Goal: Task Accomplishment & Management: Complete application form

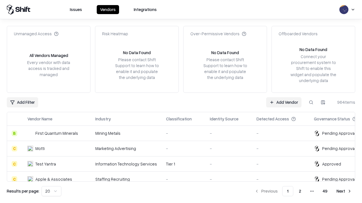
click at [283, 102] on link "Add Vendor" at bounding box center [283, 102] width 35 height 10
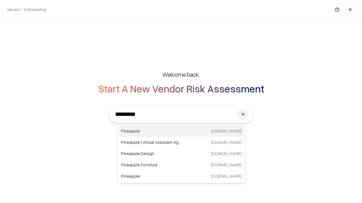
click at [181, 131] on div "Pineapple pineappleenergy.com" at bounding box center [181, 131] width 125 height 11
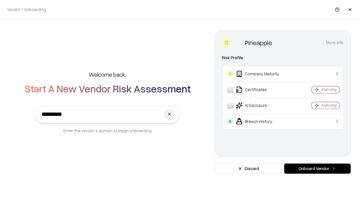
type input "*********"
click at [317, 169] on button "Onboard Vendor" at bounding box center [317, 169] width 66 height 10
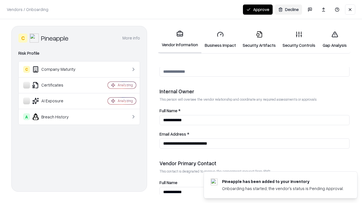
scroll to position [293, 0]
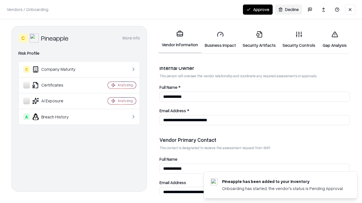
click at [220, 40] on link "Business Impact" at bounding box center [220, 40] width 38 height 26
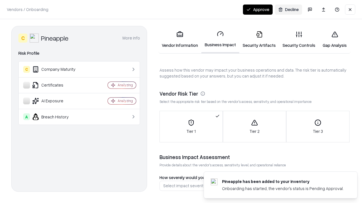
click at [259, 40] on link "Security Artifacts" at bounding box center [259, 40] width 40 height 26
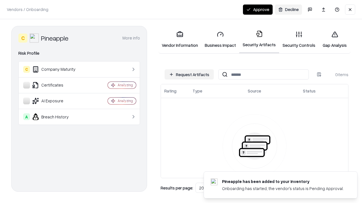
click at [189, 75] on button "Request Artifacts" at bounding box center [188, 74] width 49 height 10
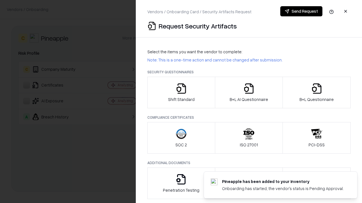
click at [181, 93] on icon "button" at bounding box center [180, 88] width 11 height 11
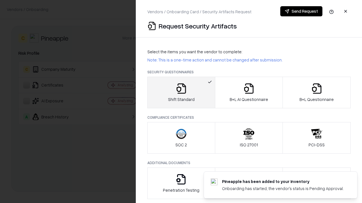
click at [301, 11] on button "Send Request" at bounding box center [301, 11] width 42 height 10
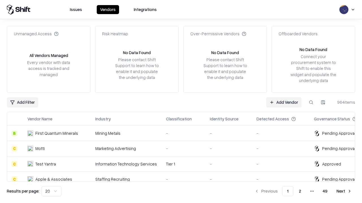
click at [311, 102] on button at bounding box center [311, 102] width 10 height 10
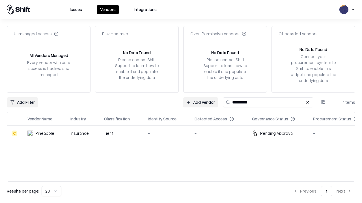
type input "*********"
click at [184, 133] on div "-" at bounding box center [167, 133] width 38 height 6
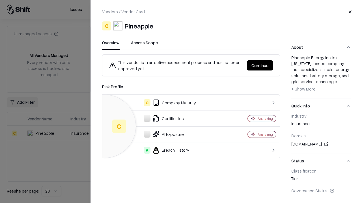
click at [260, 66] on button "Continue" at bounding box center [260, 65] width 26 height 10
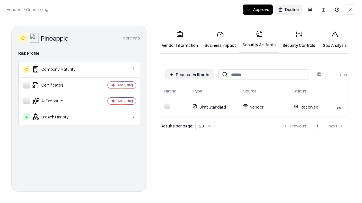
click at [299, 40] on link "Security Controls" at bounding box center [299, 40] width 40 height 26
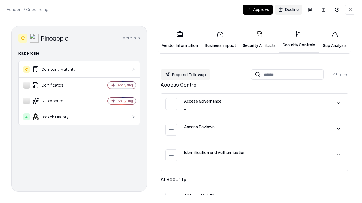
click at [185, 75] on button "Request Followup" at bounding box center [185, 74] width 50 height 10
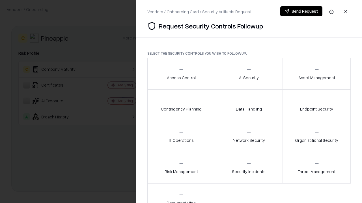
click at [181, 74] on div "Access Control" at bounding box center [181, 74] width 29 height 14
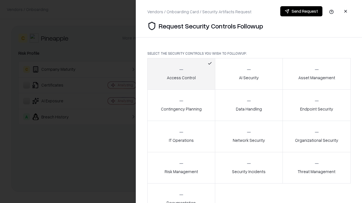
click at [301, 11] on button "Send Request" at bounding box center [301, 11] width 42 height 10
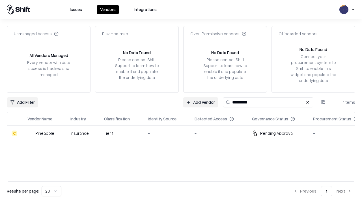
type input "*********"
click at [184, 133] on div "-" at bounding box center [167, 133] width 38 height 6
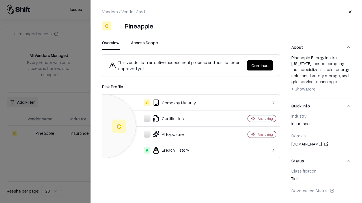
click at [260, 66] on button "Continue" at bounding box center [260, 65] width 26 height 10
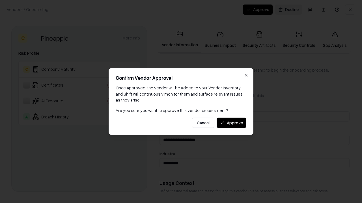
click at [231, 123] on button "Approve" at bounding box center [231, 123] width 30 height 10
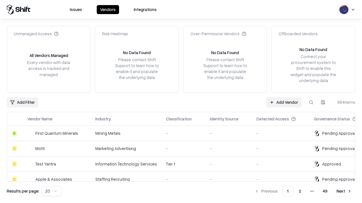
type input "*********"
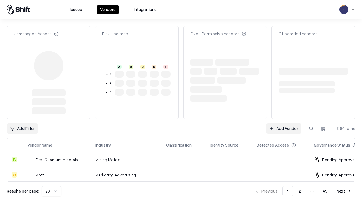
click at [283, 124] on link "Add Vendor" at bounding box center [283, 129] width 35 height 10
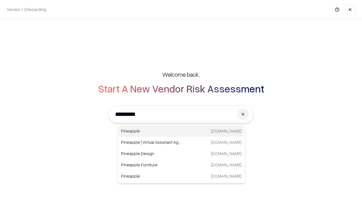
click at [181, 131] on div "Pineapple [DOMAIN_NAME]" at bounding box center [181, 131] width 125 height 11
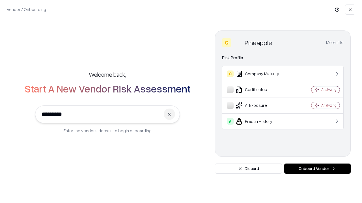
type input "*********"
click at [317, 169] on button "Onboard Vendor" at bounding box center [317, 169] width 66 height 10
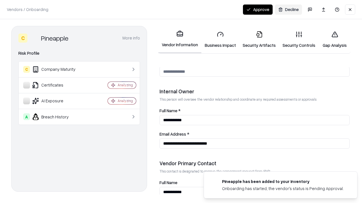
scroll to position [293, 0]
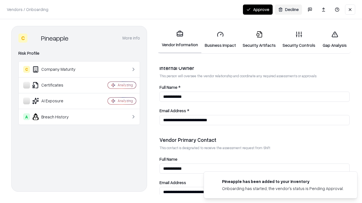
click at [257, 9] on button "Approve" at bounding box center [258, 10] width 30 height 10
